Goal: Communication & Community: Answer question/provide support

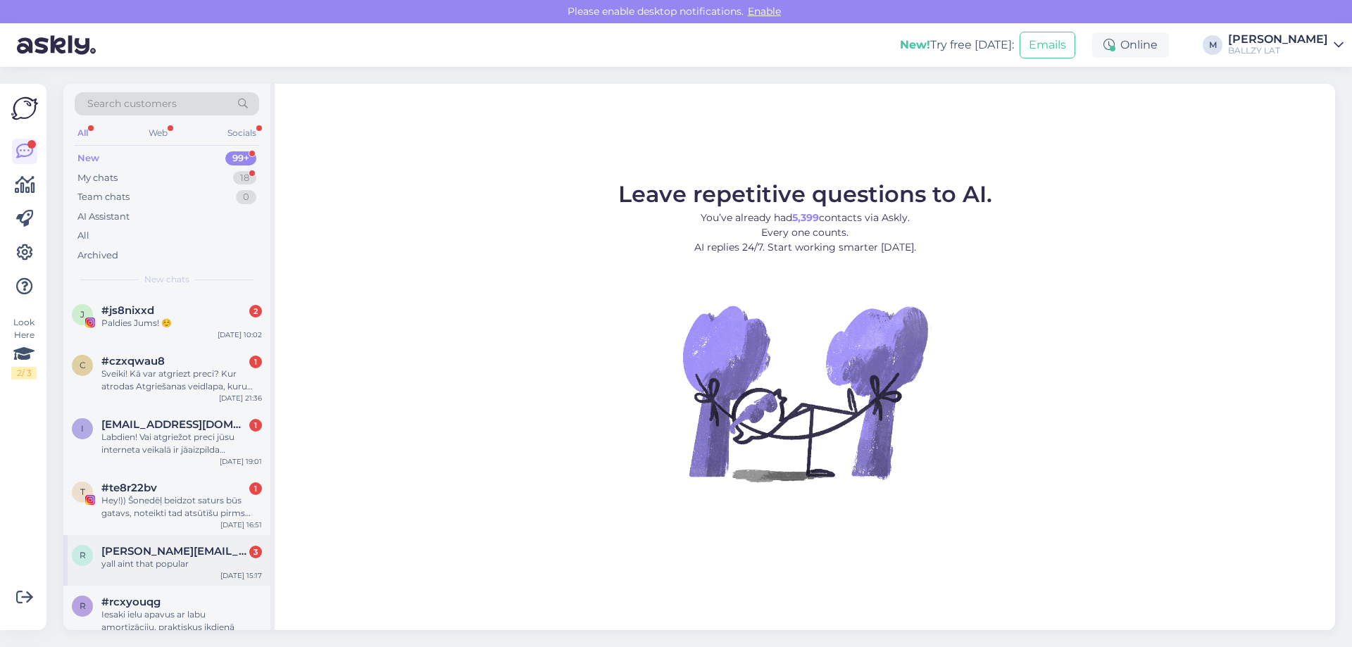
click at [215, 556] on span "[PERSON_NAME][EMAIL_ADDRESS][DOMAIN_NAME]" at bounding box center [174, 551] width 146 height 13
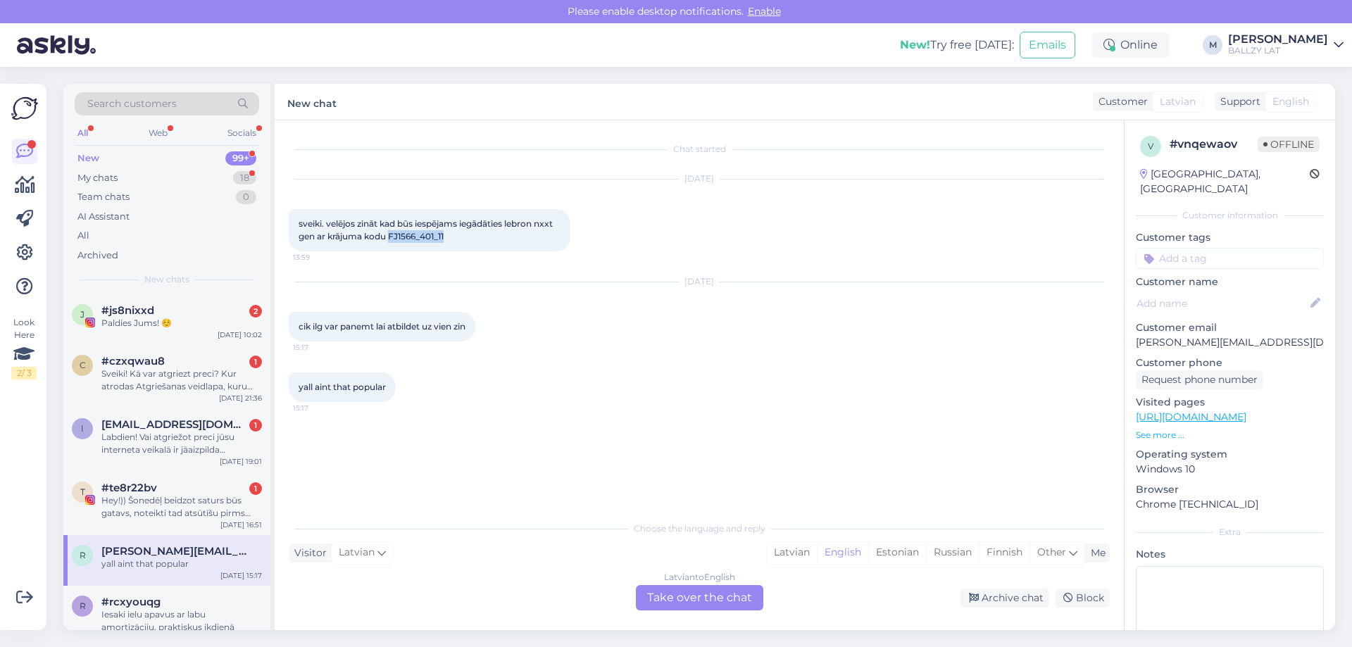
drag, startPoint x: 391, startPoint y: 235, endPoint x: 448, endPoint y: 236, distance: 57.0
click at [448, 236] on div "sveiki. velējos zināt kad būs iespējams iegādāties lebron nxxt gen ar krājuma k…" at bounding box center [430, 230] width 282 height 42
copy span "FJ1566_401_11"
click at [177, 495] on div "Hey!)) Šonedēļ beidzot saturs būs gatavs, noteikti tad atsūtīšu pirms publicēša…" at bounding box center [181, 506] width 161 height 25
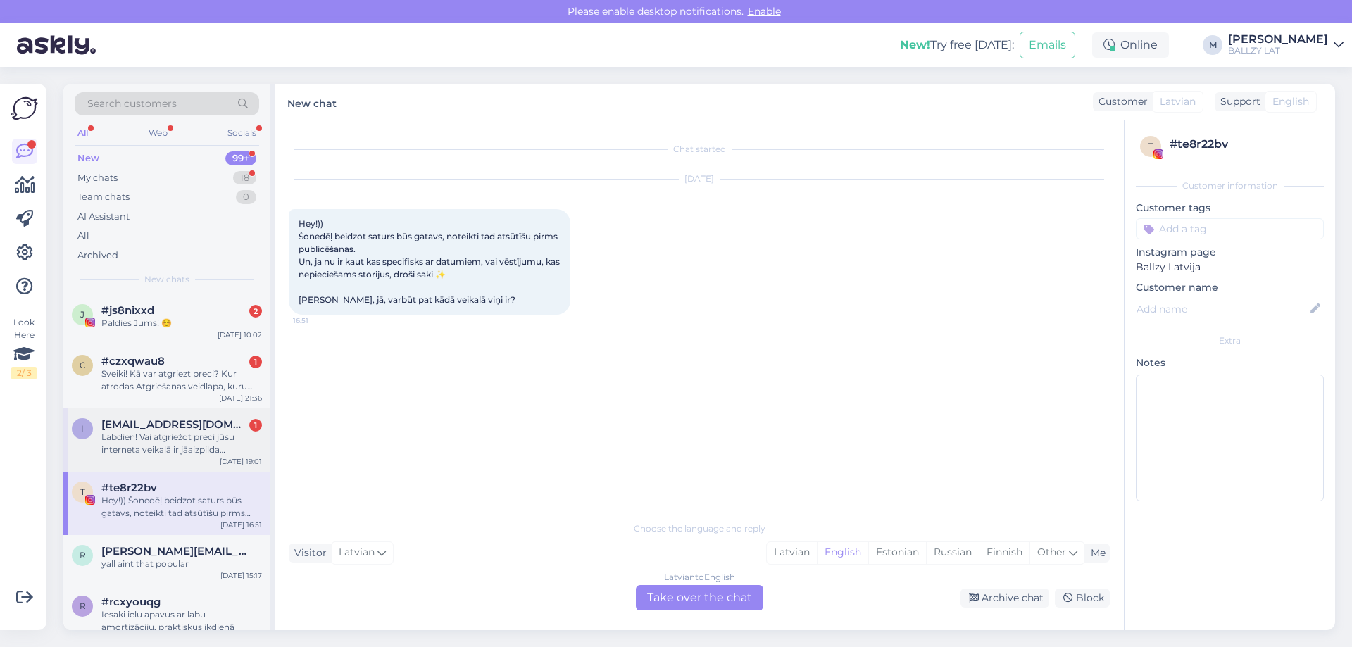
click at [133, 441] on div "Labdien! Vai atgriežot preci jūsu interneta veikalā ir jāaizpilda atgriešanas v…" at bounding box center [181, 443] width 161 height 25
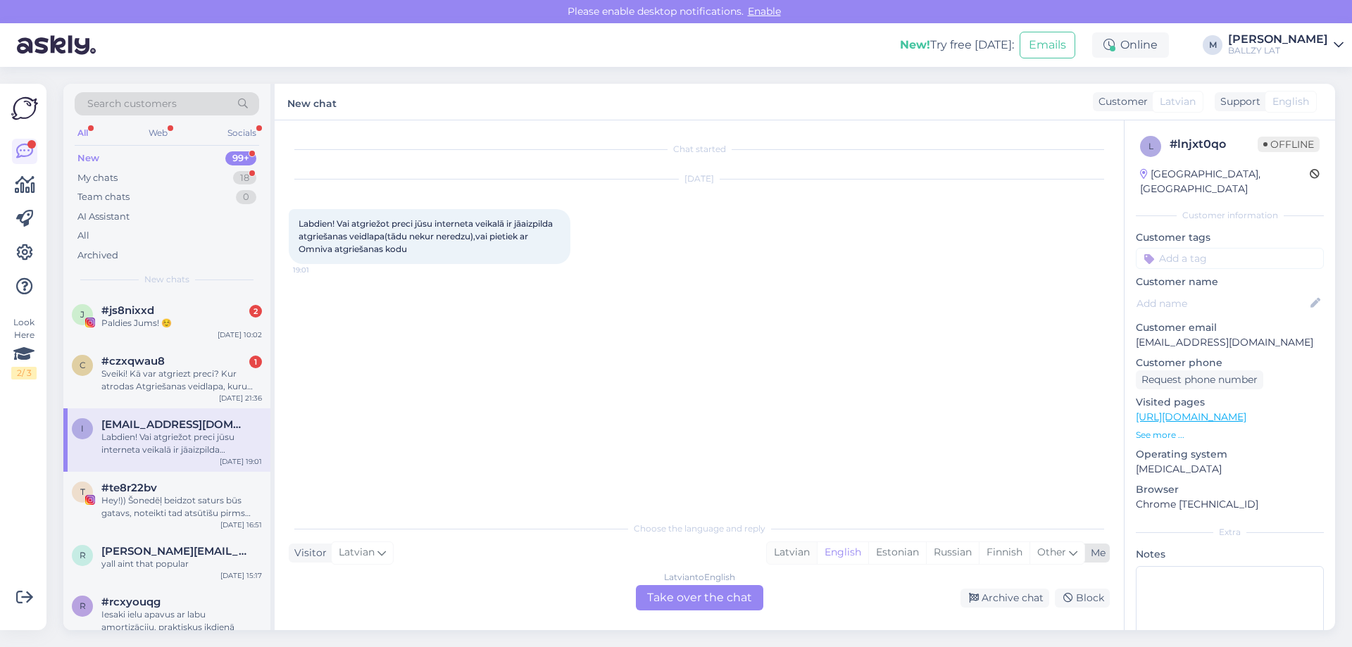
click at [782, 553] on div "Latvian" at bounding box center [792, 552] width 50 height 21
click at [684, 608] on div "Latvian to Latvian Take over the chat" at bounding box center [699, 597] width 127 height 25
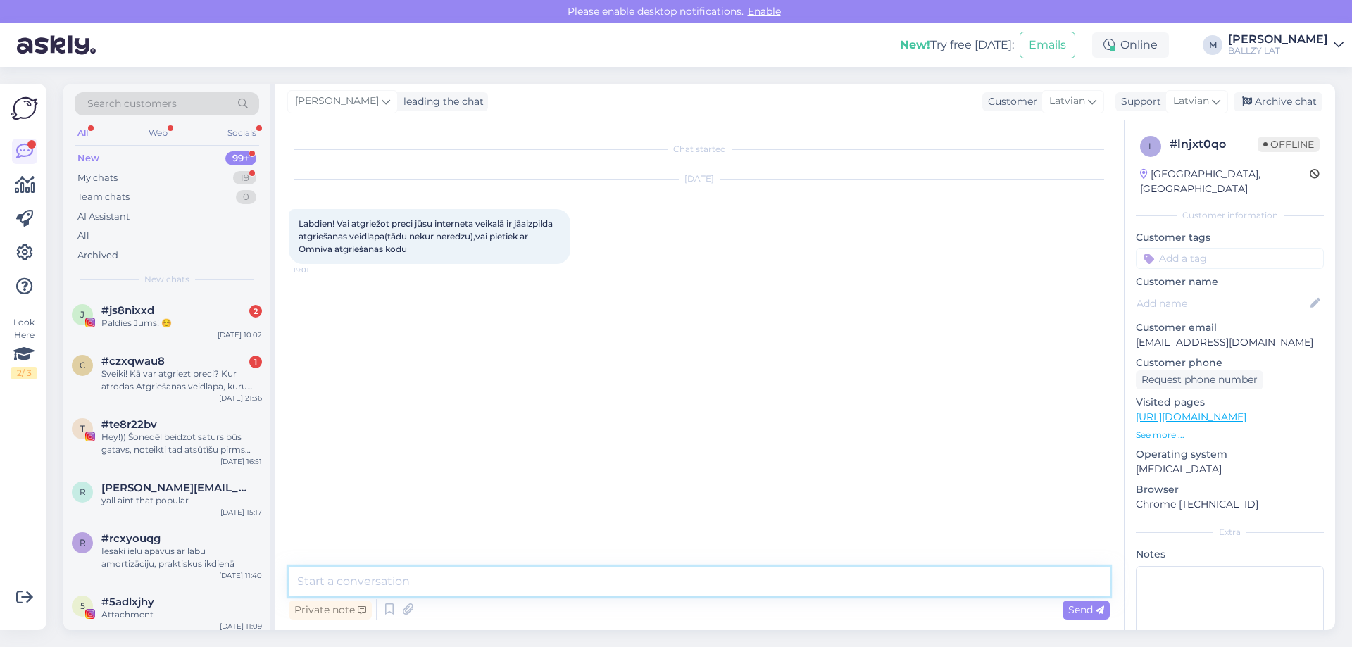
click at [585, 577] on textarea at bounding box center [699, 582] width 821 height 30
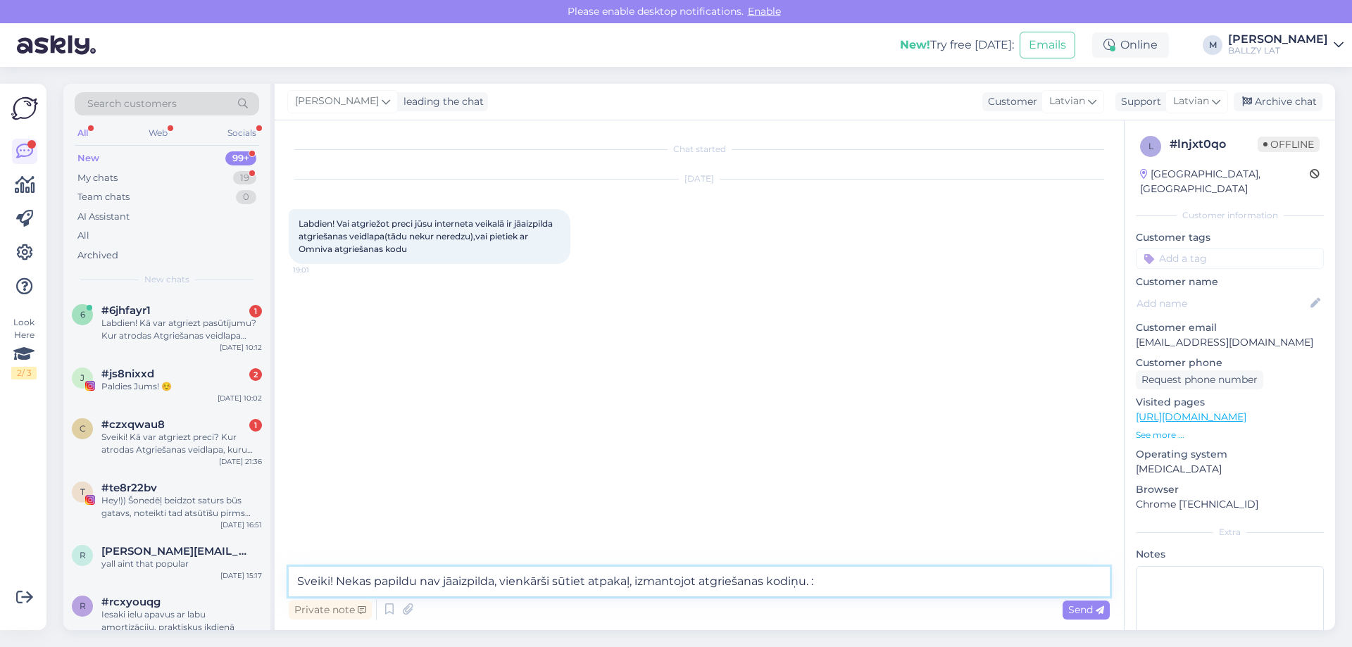
type textarea "Sveiki! Nekas papildu nav jāaizpilda, vienkārši sūtiet atpakaļ, izmantojot atgr…"
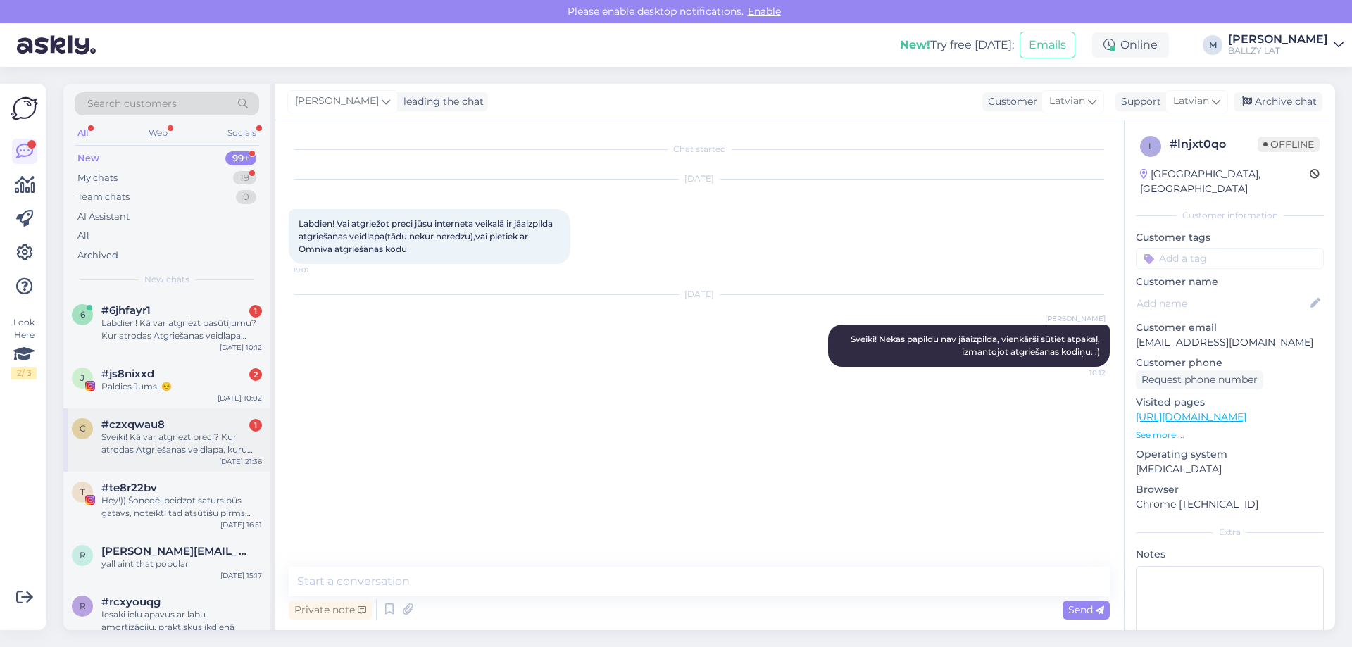
click at [127, 446] on div "Sveiki! Kā var atgriezt preci? Kur atrodas Atgriešanas veidlapa, kuru vajag aiz…" at bounding box center [181, 443] width 161 height 25
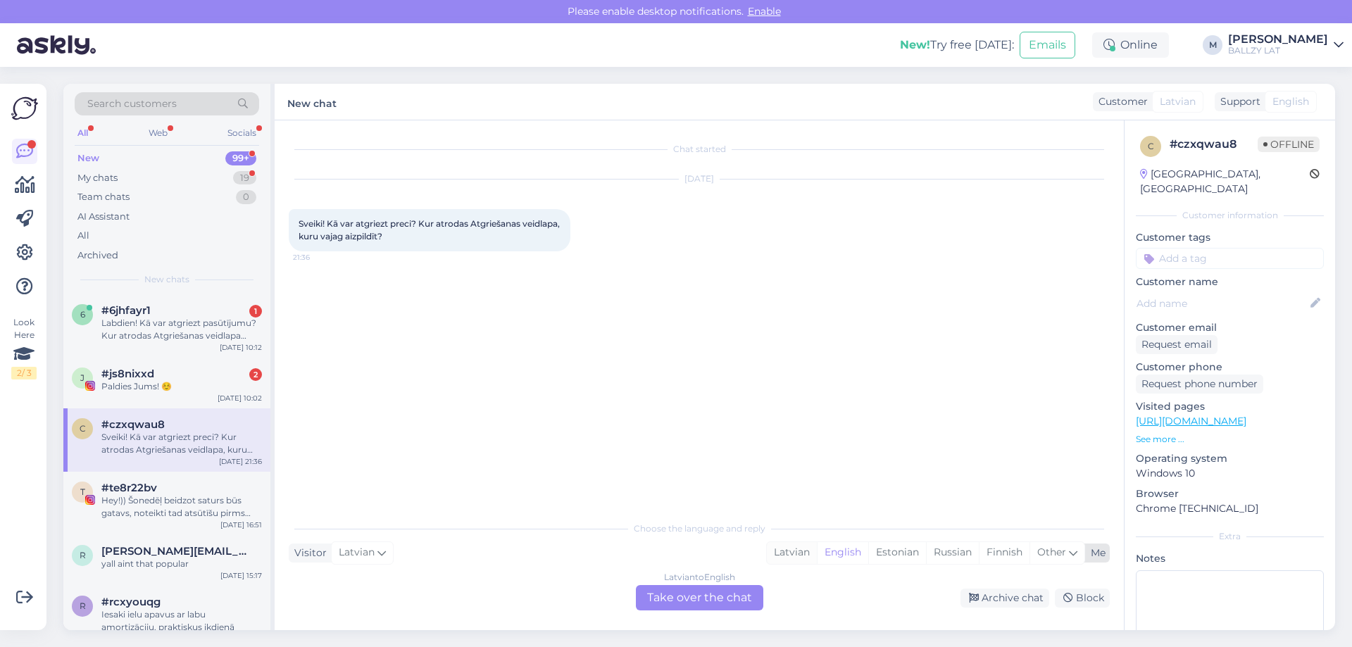
click at [793, 558] on div "Latvian" at bounding box center [792, 552] width 50 height 21
drag, startPoint x: 694, startPoint y: 589, endPoint x: 685, endPoint y: 589, distance: 9.2
click at [694, 589] on div "Latvian to Latvian Take over the chat" at bounding box center [699, 597] width 127 height 25
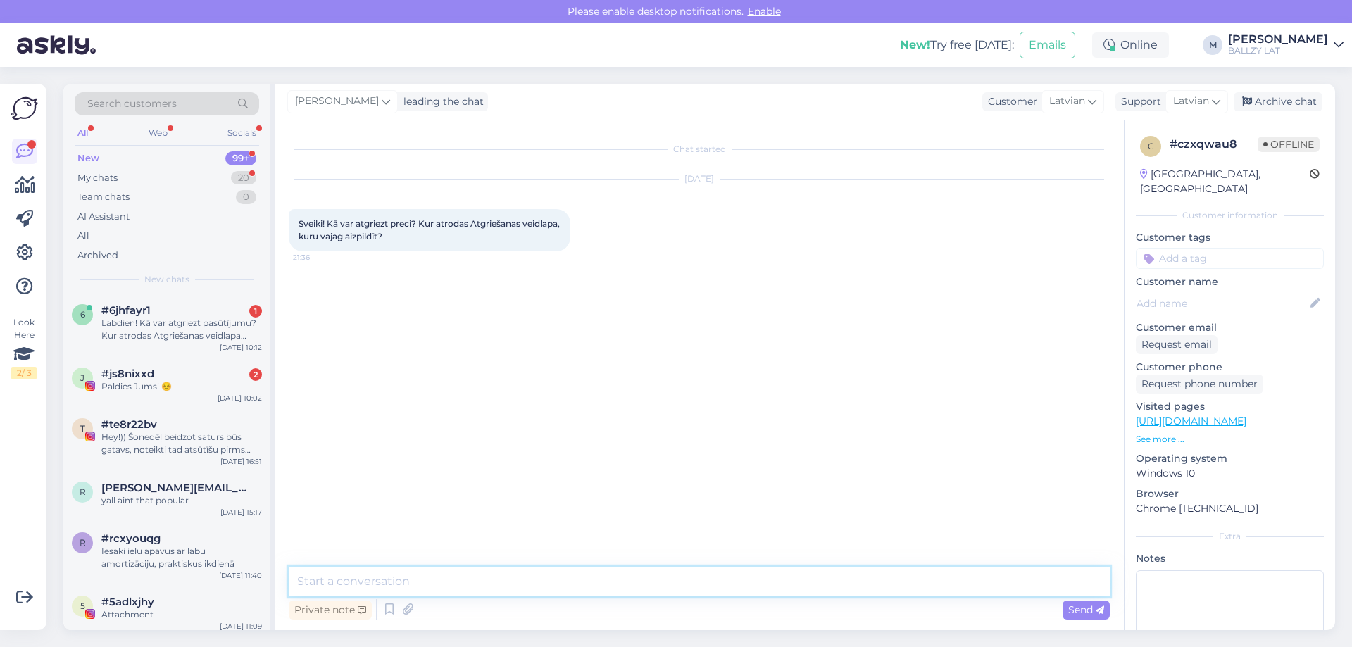
click at [554, 582] on textarea at bounding box center [699, 582] width 821 height 30
type textarea "Sveiki! Nav nepieciešams neko aizpildīt, vienkārši sūtiet atpakaļ, izmantojot a…"
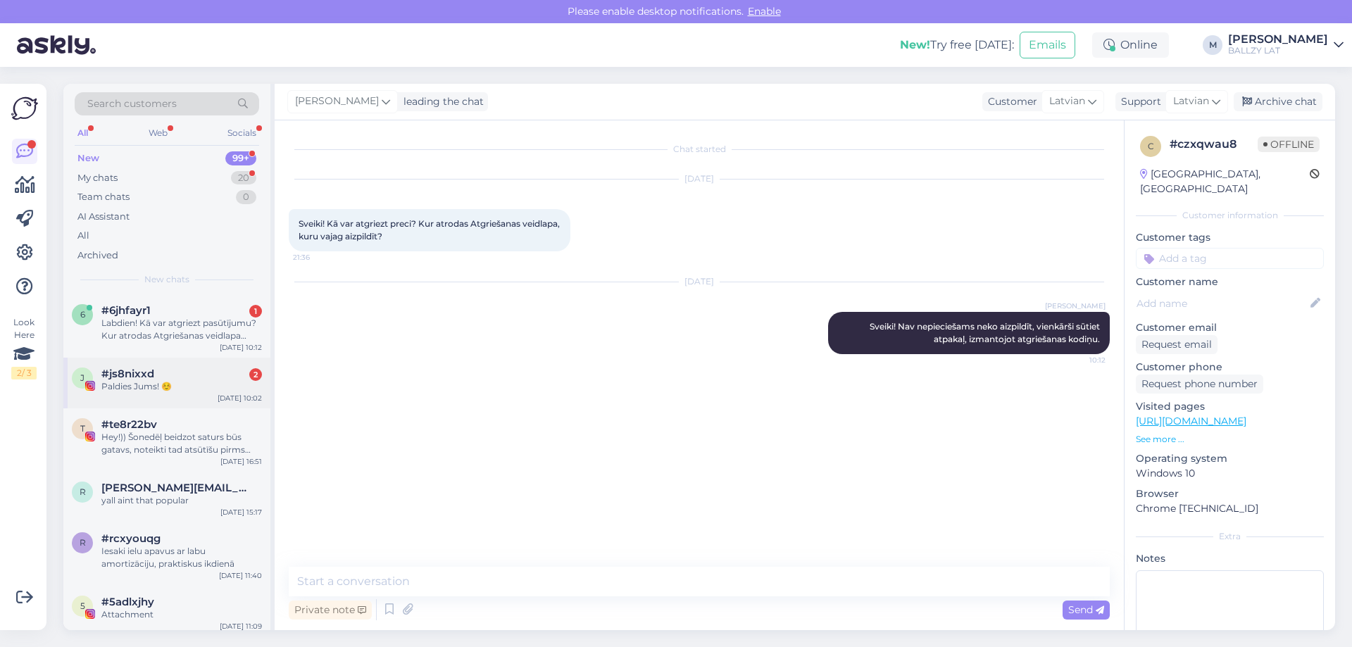
click at [195, 387] on div "Paldies Jums! ☺️" at bounding box center [181, 386] width 161 height 13
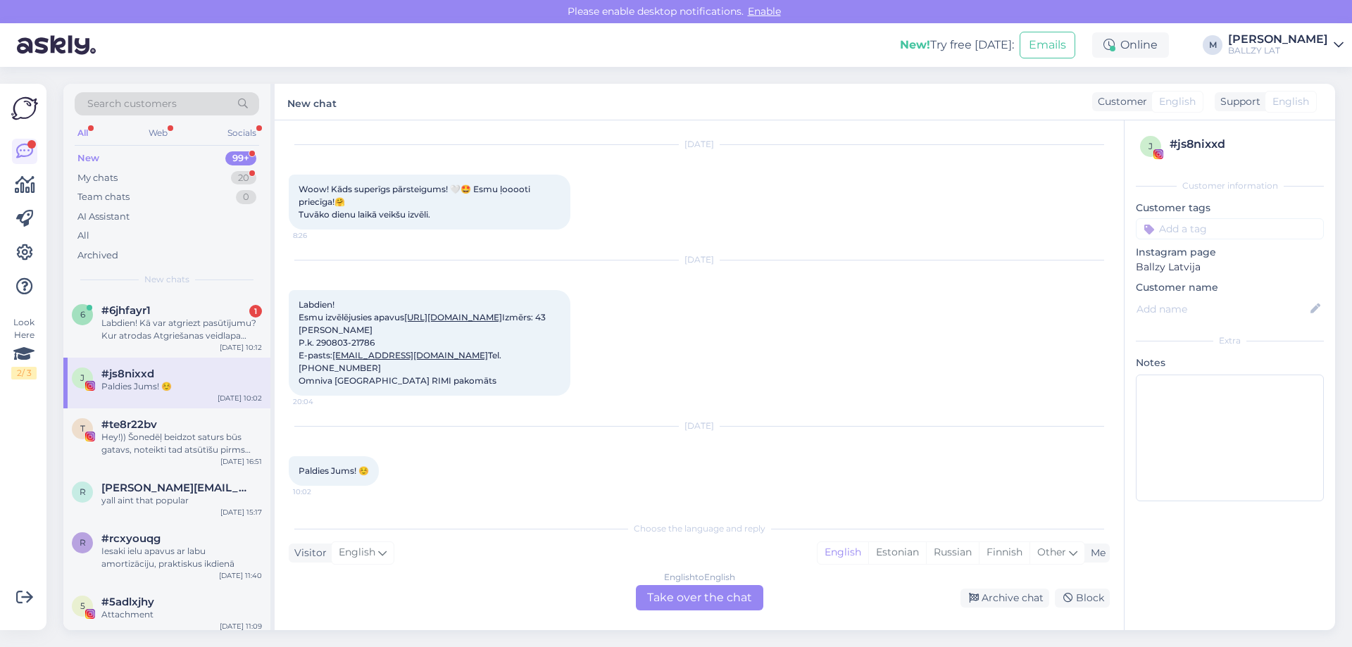
scroll to position [219, 0]
click at [210, 333] on div "Labdien! Kā var atgriezt pasūtījumu? Kur atrodas Atgriešanas veidlapa aizpildīš…" at bounding box center [181, 329] width 161 height 25
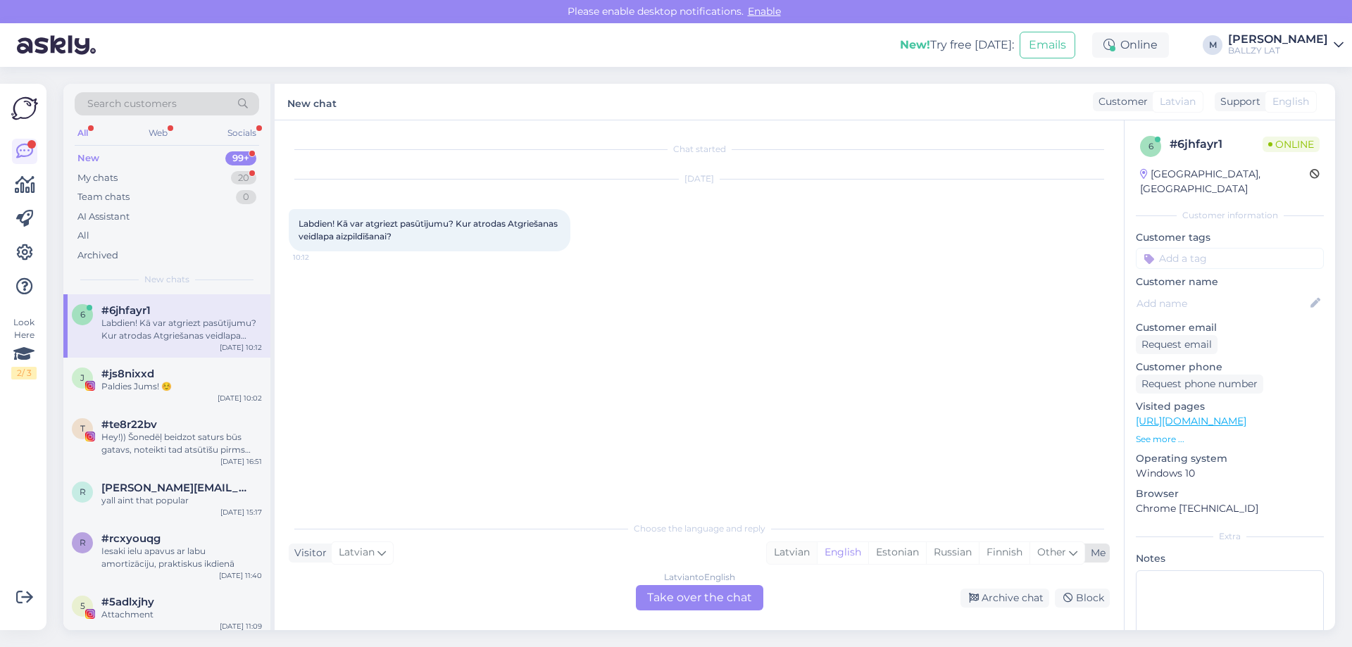
click at [796, 557] on div "Latvian" at bounding box center [792, 552] width 50 height 21
click at [689, 600] on div "Latvian to Latvian Take over the chat" at bounding box center [699, 597] width 127 height 25
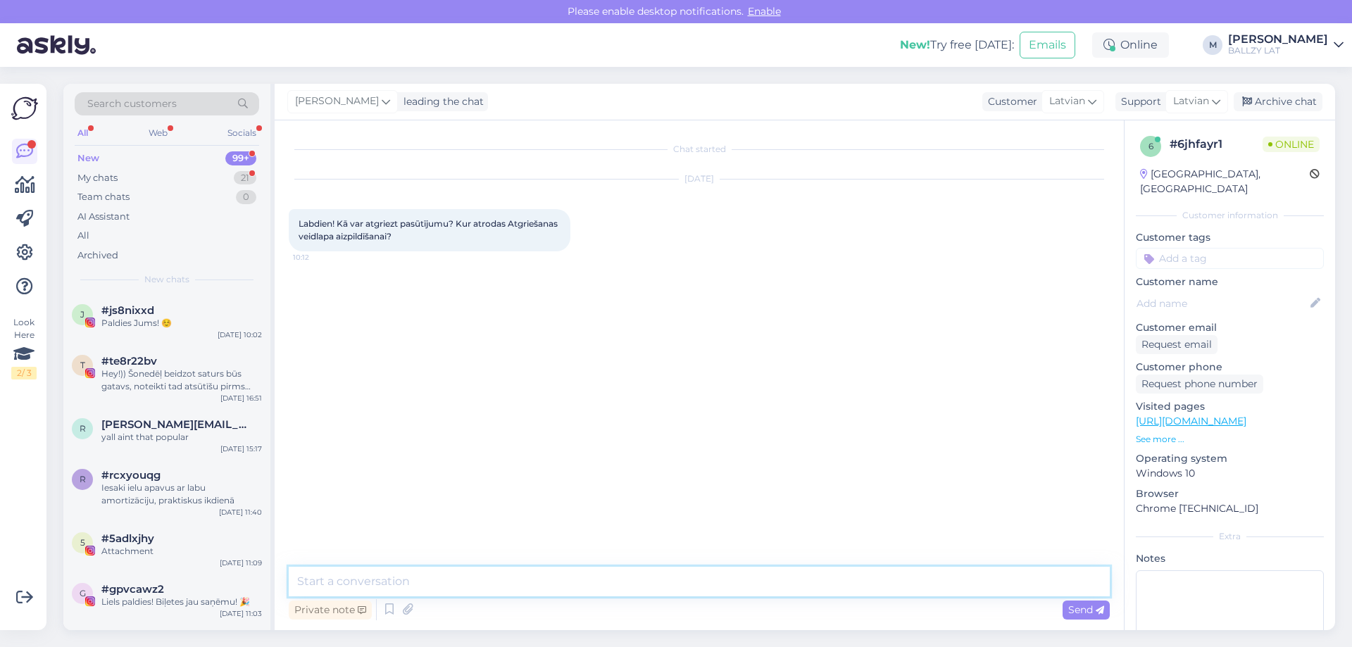
click at [529, 582] on textarea at bounding box center [699, 582] width 821 height 30
type textarea "Sveiki! Nav jāaizpilda veidlapa. Vienkārši sūtiet atpakaļ, izmantojot atgriešan…"
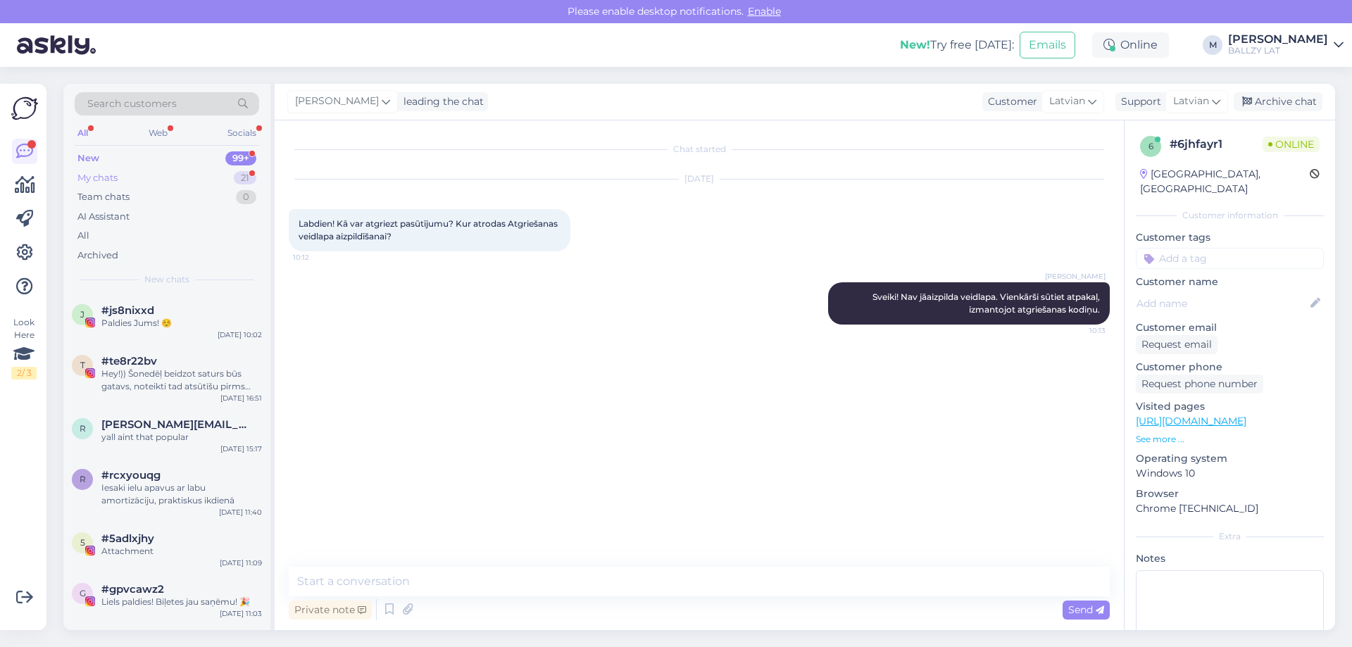
click at [150, 169] on div "My chats 21" at bounding box center [167, 178] width 184 height 20
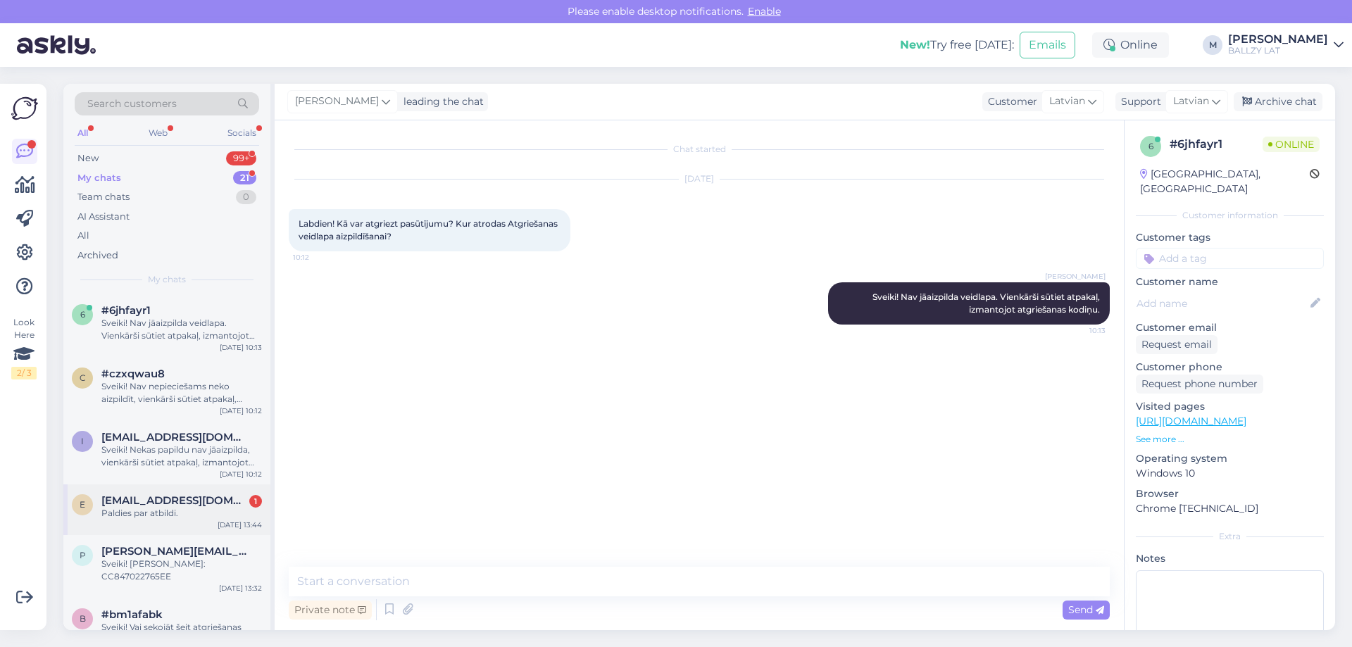
click at [170, 510] on div "Paldies par atbildi." at bounding box center [181, 513] width 161 height 13
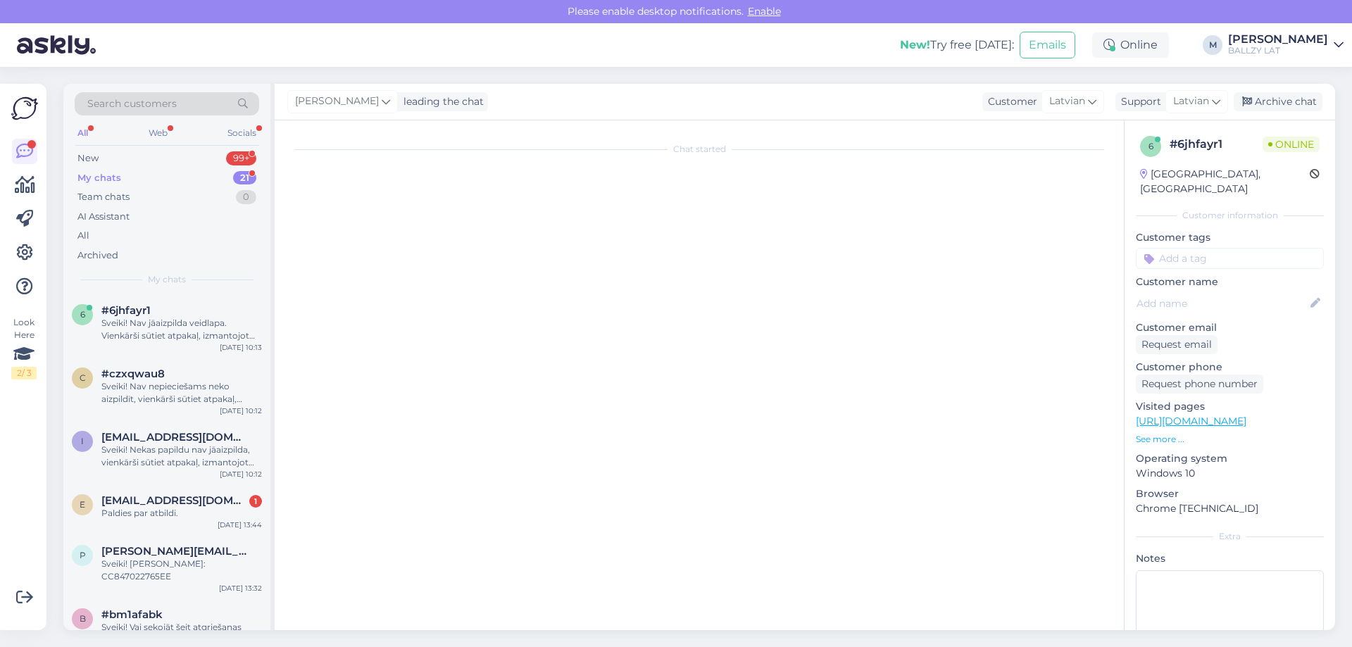
scroll to position [1158, 0]
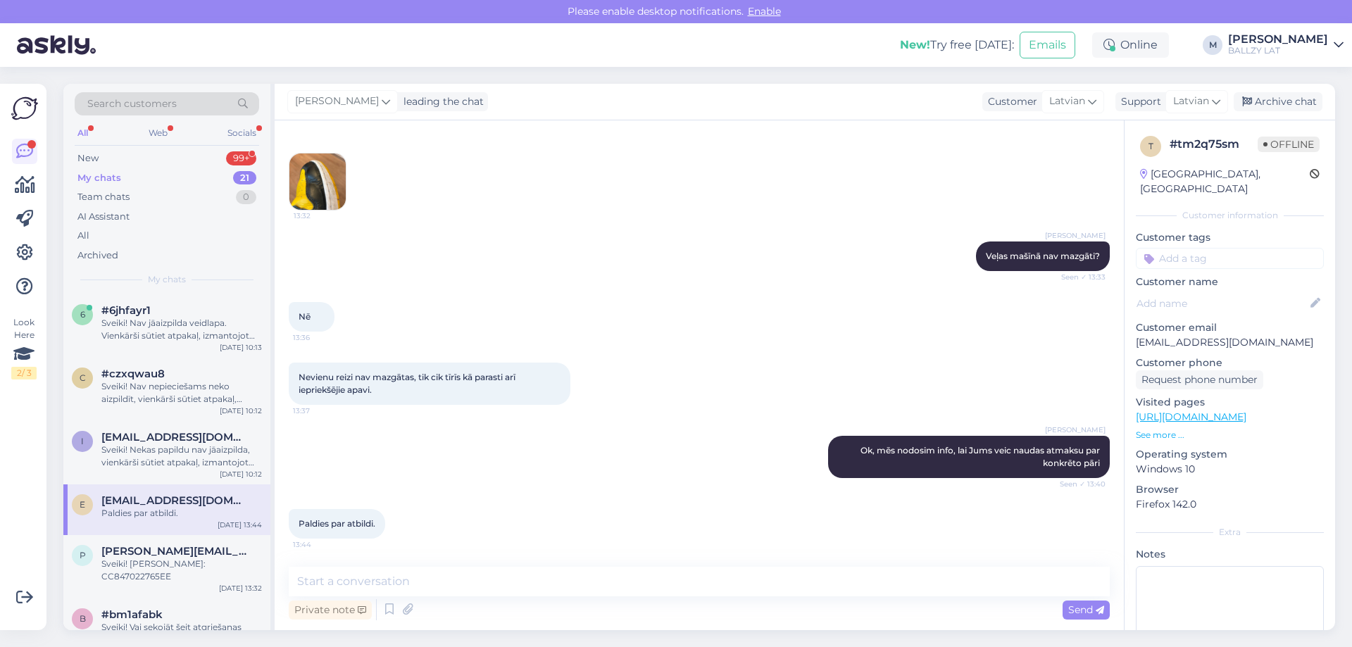
click at [88, 147] on div "Search customers All Web Socials New 99+ My chats 21 Team chats 0 AI Assistant …" at bounding box center [166, 189] width 207 height 211
click at [91, 157] on div "New" at bounding box center [87, 158] width 21 height 14
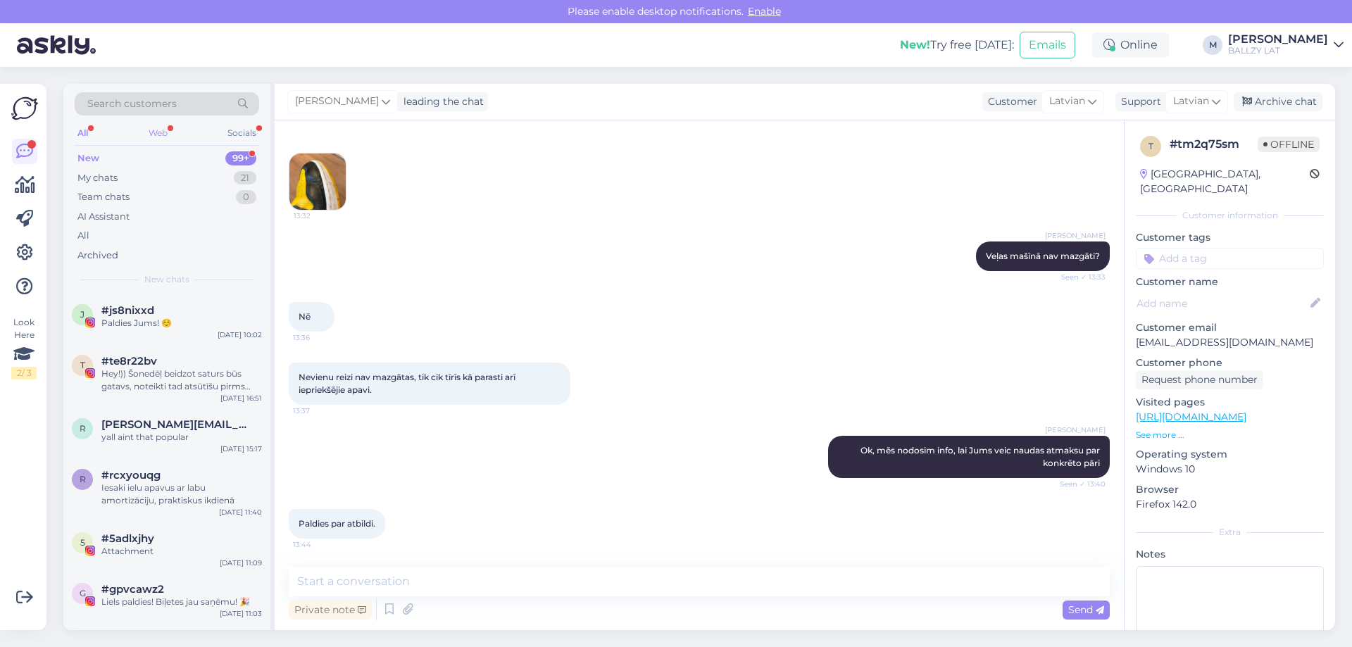
click at [158, 134] on div "Web" at bounding box center [158, 133] width 25 height 18
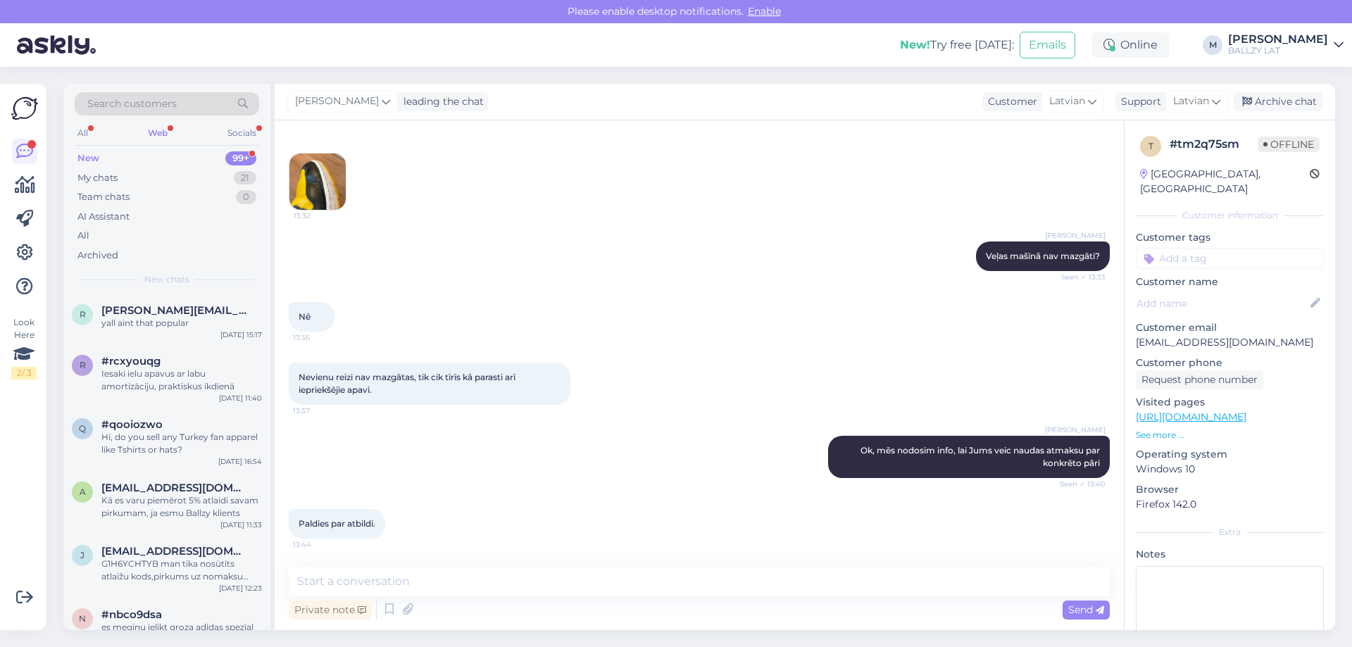
click at [93, 156] on div "New" at bounding box center [88, 158] width 22 height 14
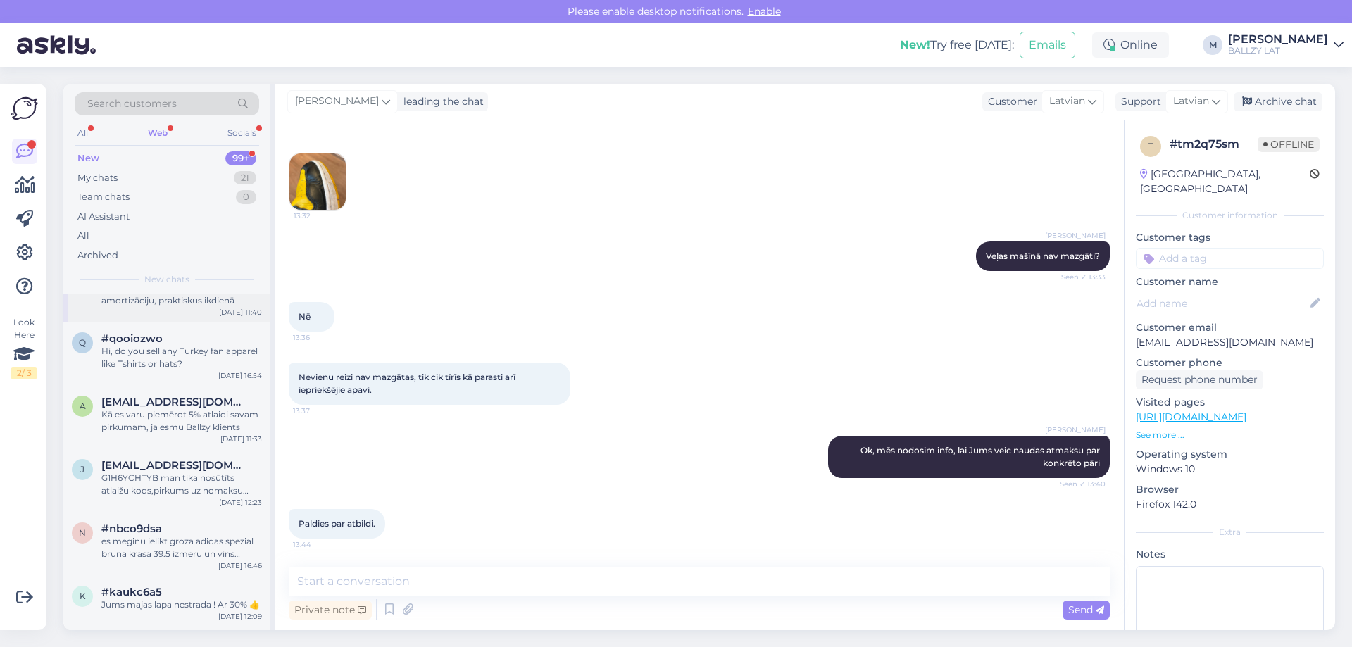
scroll to position [0, 0]
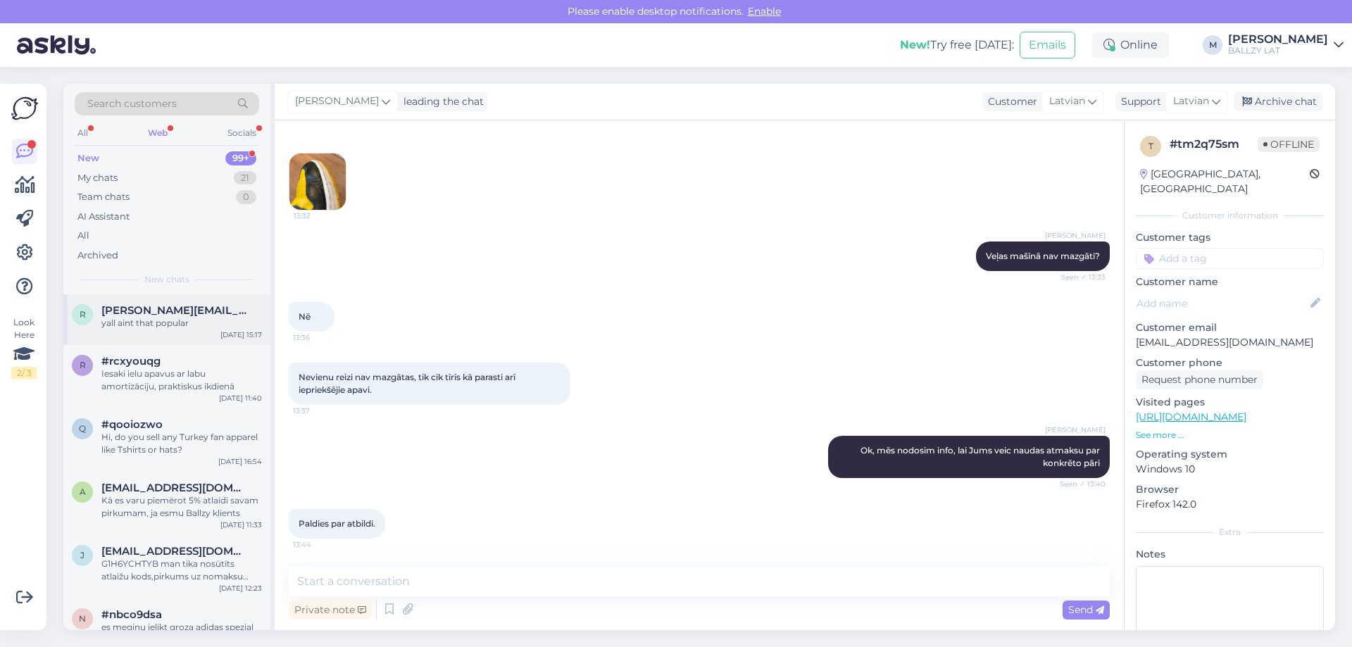
click at [182, 318] on div "yall aint that popular" at bounding box center [181, 323] width 161 height 13
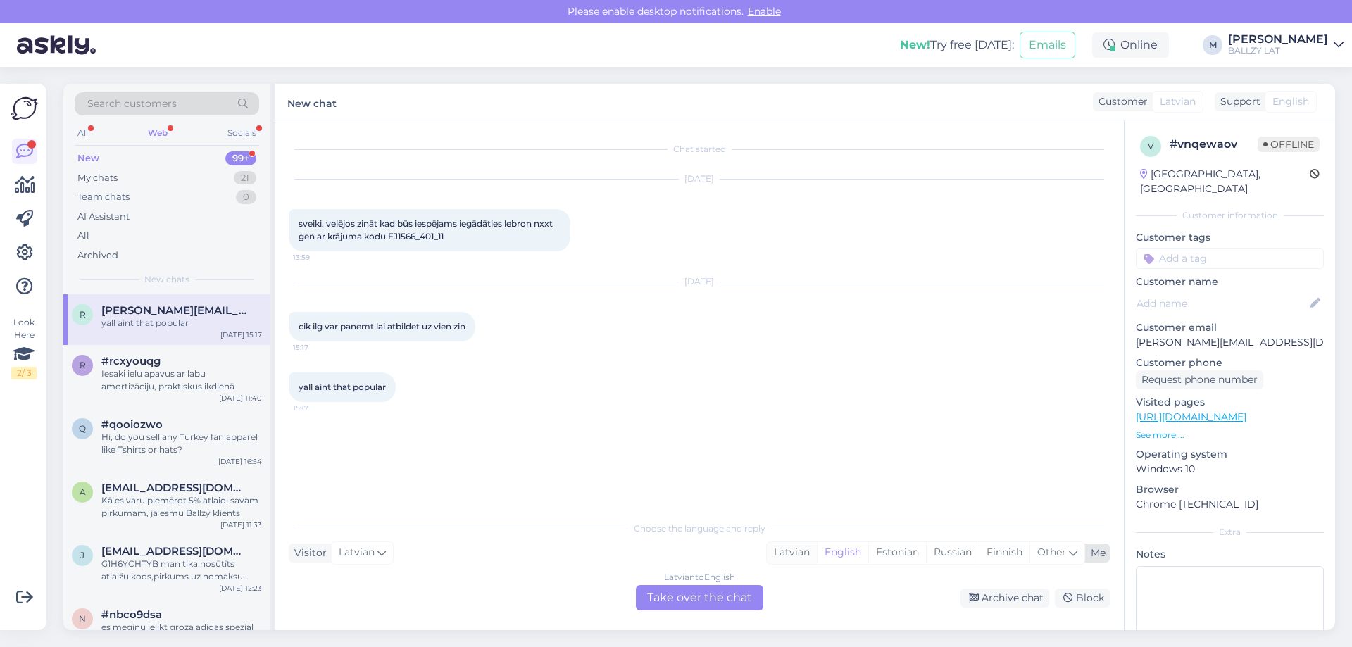
click at [790, 550] on div "Latvian" at bounding box center [792, 552] width 50 height 21
click at [720, 603] on div "Latvian to Latvian Take over the chat" at bounding box center [699, 597] width 127 height 25
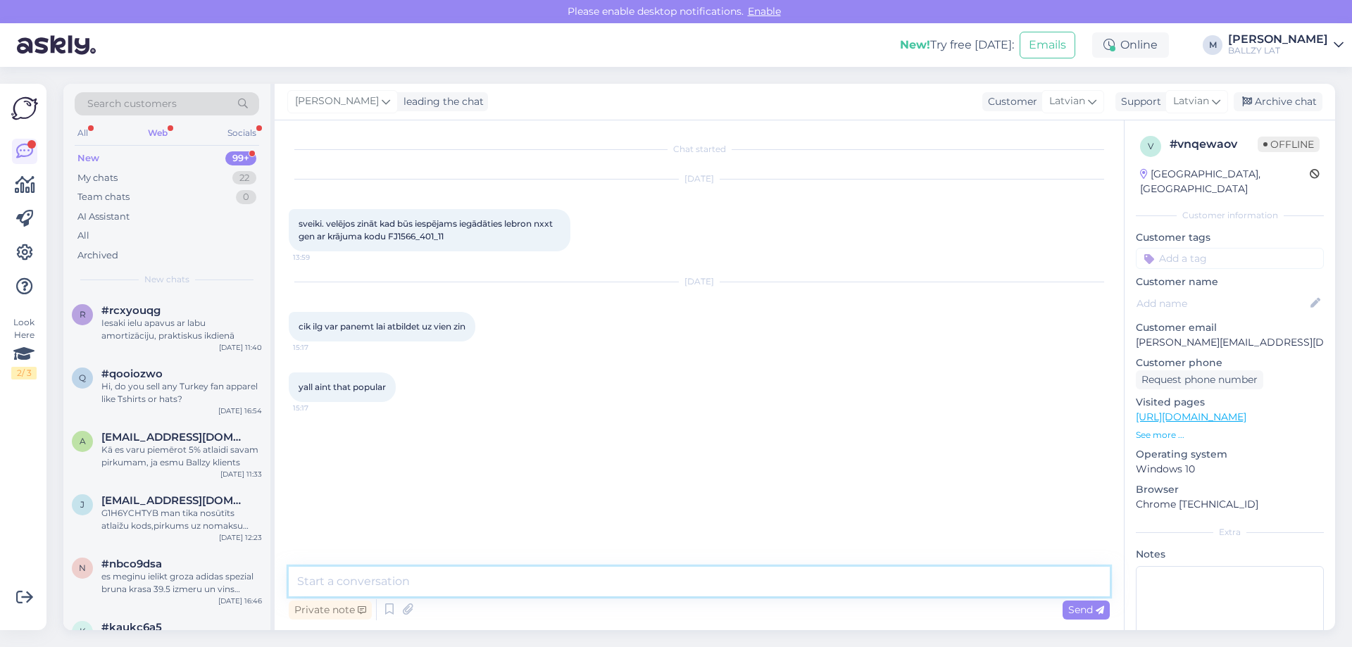
click at [458, 582] on textarea at bounding box center [699, 582] width 821 height 30
click at [655, 579] on textarea "Sveiki! [PERSON_NAME], pirmo ziņu saņēmām tikai tagad. Šis modelis jau bija, ti…" at bounding box center [699, 582] width 821 height 30
click at [968, 587] on textarea "Sveiki! [PERSON_NAME], pirmo ziņu saņēmām tikai tagad. Šis modelis jau sen atpa…" at bounding box center [699, 582] width 821 height 30
type textarea "Sveiki! [PERSON_NAME], pirmo ziņu saņēmām tikai tagad. Šis modelis jau sen atpa…"
